Goal: Check status: Check status

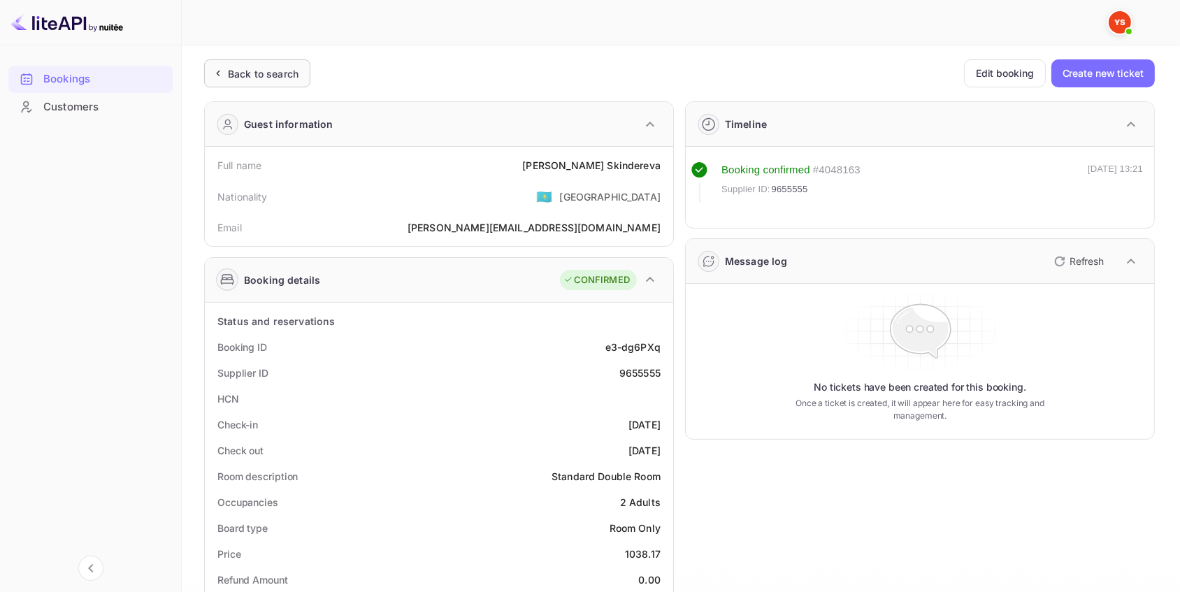
click at [254, 68] on div "Back to search" at bounding box center [263, 73] width 71 height 15
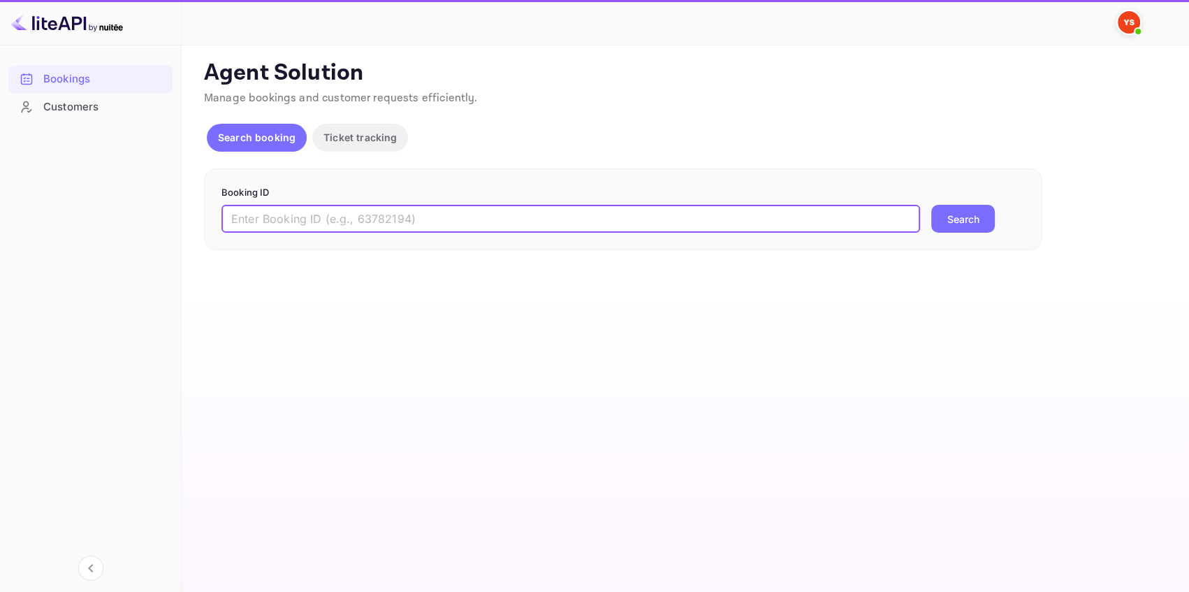
click at [238, 220] on input "text" at bounding box center [571, 219] width 699 height 28
paste input "9449369"
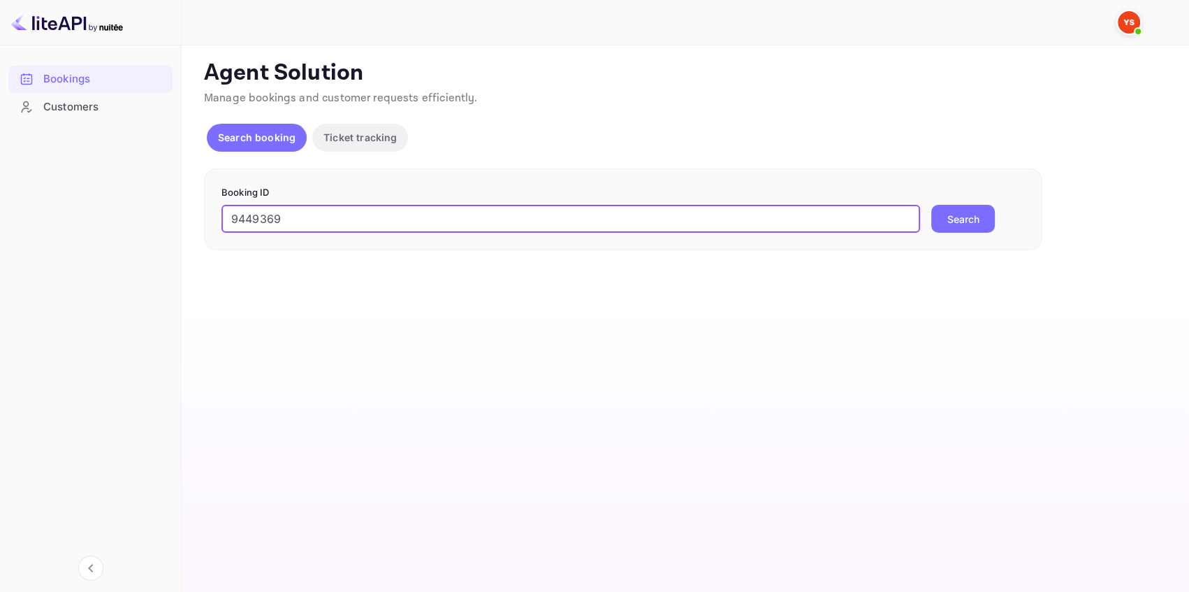
type input "9449369"
click at [1006, 231] on div "9449369 ​ Search" at bounding box center [624, 219] width 804 height 28
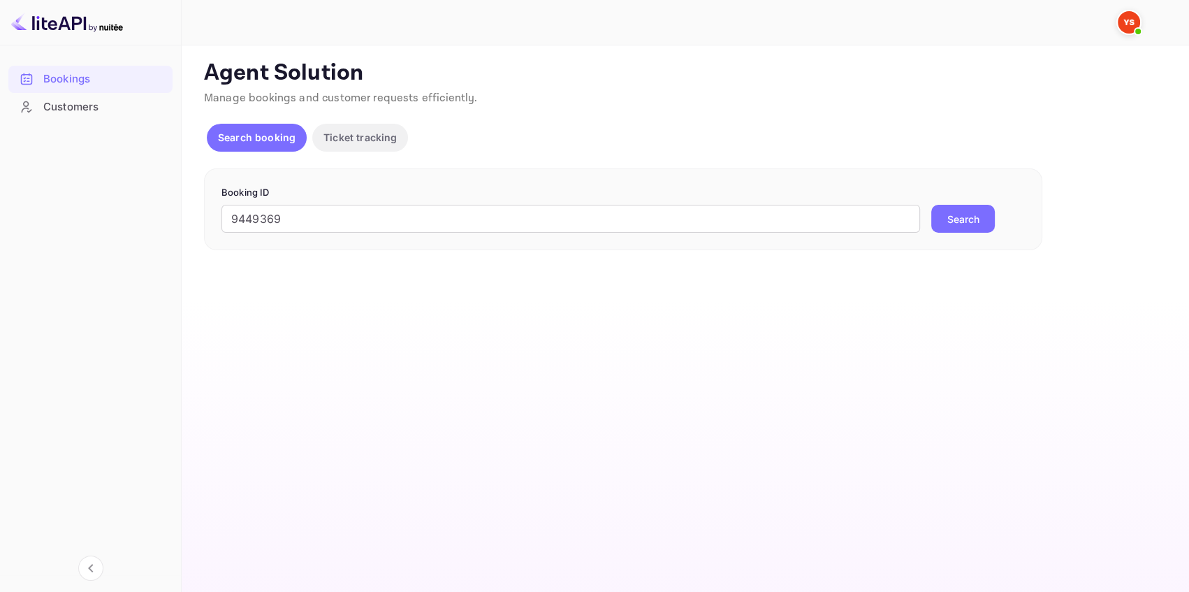
click at [997, 226] on div "9449369 ​ Search" at bounding box center [624, 219] width 804 height 28
click at [992, 224] on button "Search" at bounding box center [964, 219] width 64 height 28
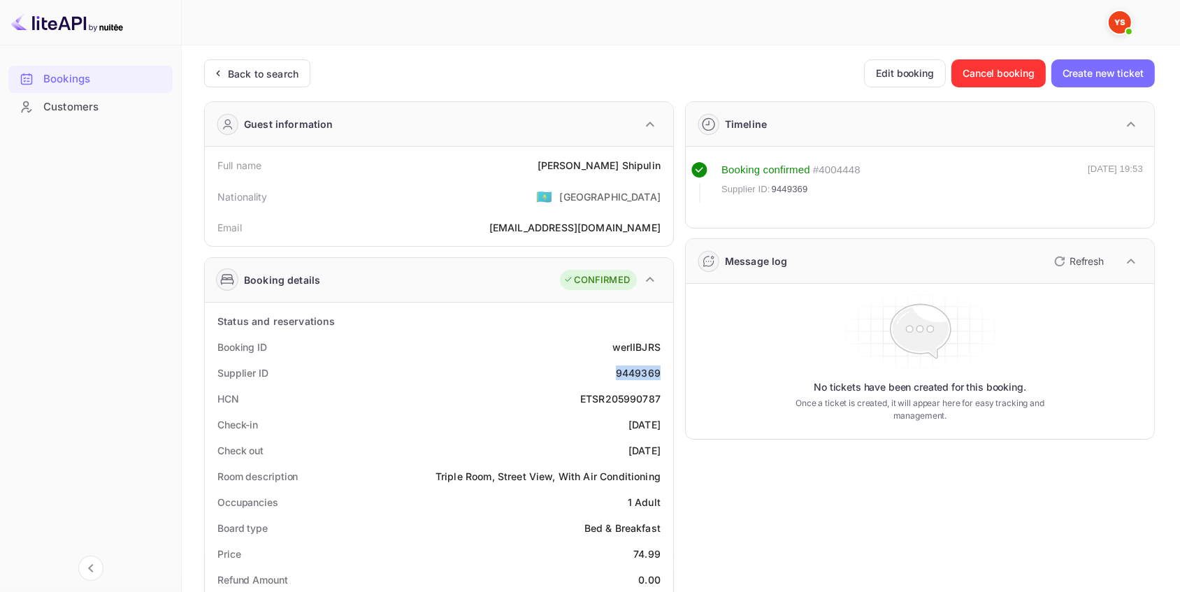
drag, startPoint x: 660, startPoint y: 370, endPoint x: 614, endPoint y: 370, distance: 46.1
click at [614, 370] on div "Supplier ID 9449369" at bounding box center [438, 373] width 457 height 26
copy div "9449369"
drag, startPoint x: 663, startPoint y: 161, endPoint x: 584, endPoint y: 166, distance: 79.8
click at [584, 166] on div "Full name [PERSON_NAME]" at bounding box center [438, 165] width 457 height 26
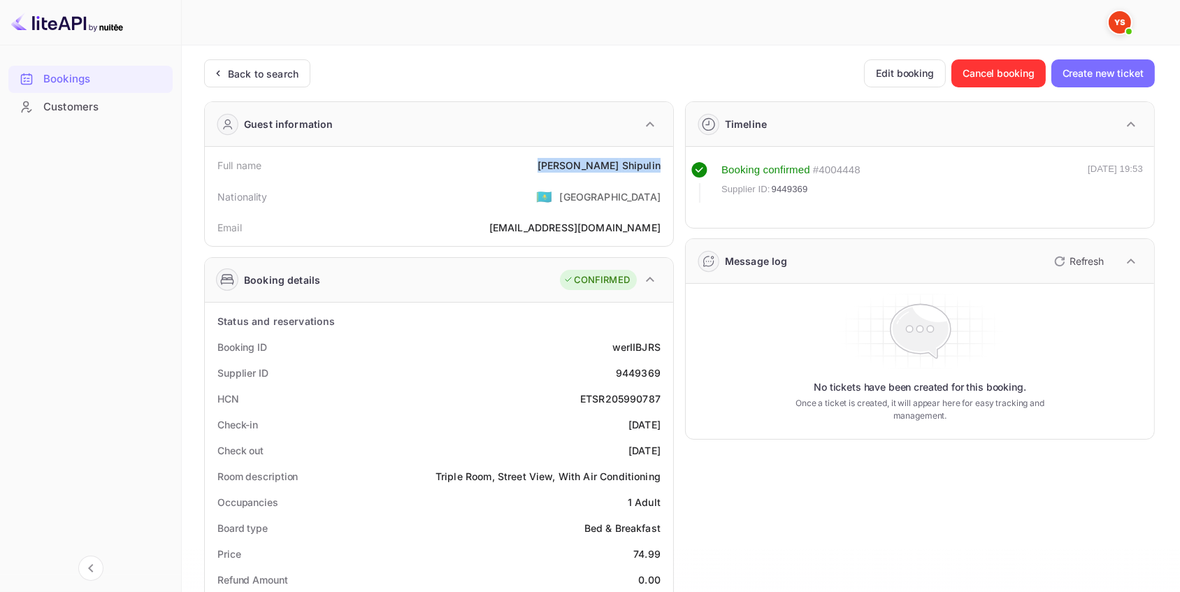
copy div "[PERSON_NAME]"
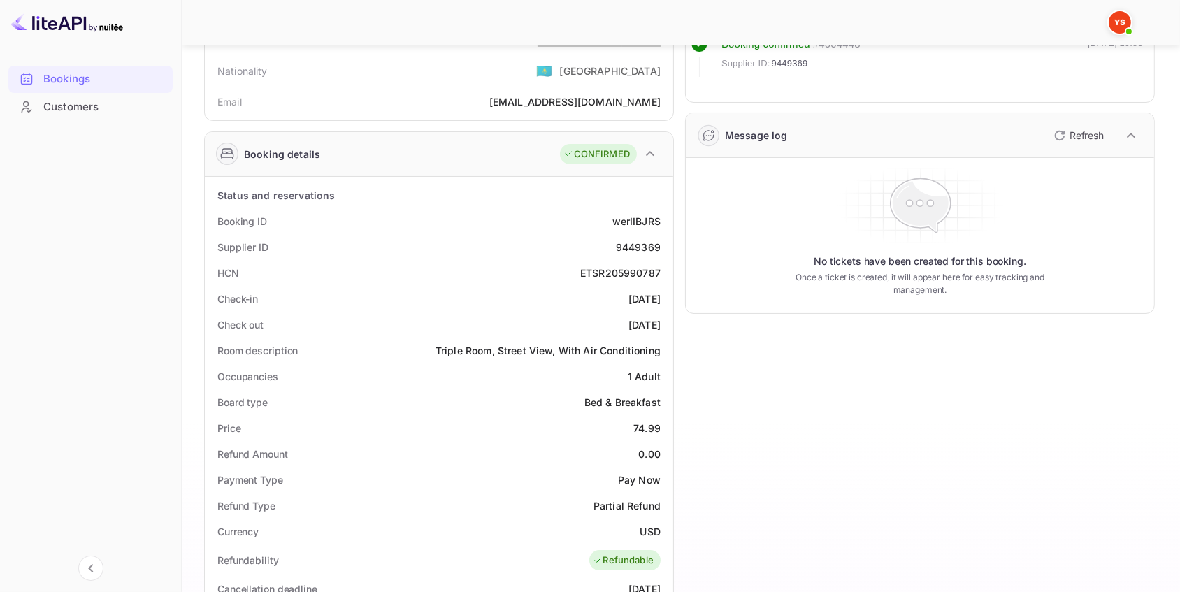
scroll to position [126, 0]
drag, startPoint x: 667, startPoint y: 426, endPoint x: 632, endPoint y: 427, distance: 35.0
click at [632, 427] on div "Status and reservations Booking ID werIIBJRS Supplier ID 9449369 HCN ETSR205990…" at bounding box center [439, 574] width 468 height 796
copy div "74.99"
drag, startPoint x: 655, startPoint y: 532, endPoint x: 640, endPoint y: 535, distance: 14.9
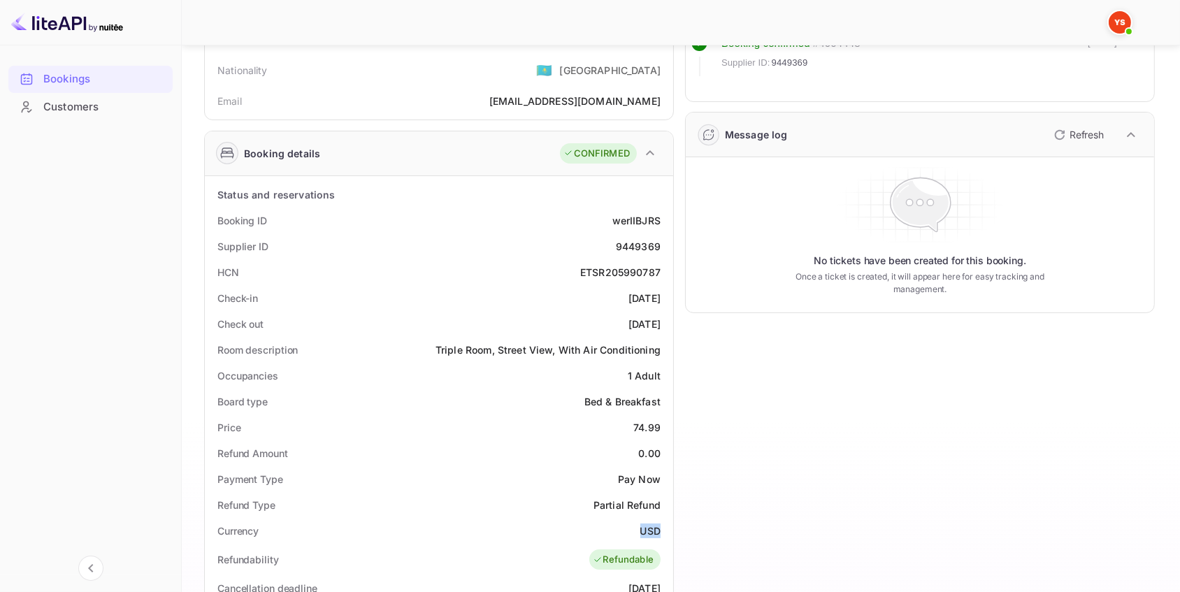
click at [640, 535] on div "Currency USD" at bounding box center [438, 531] width 457 height 26
copy div "USD"
